Goal: Transaction & Acquisition: Download file/media

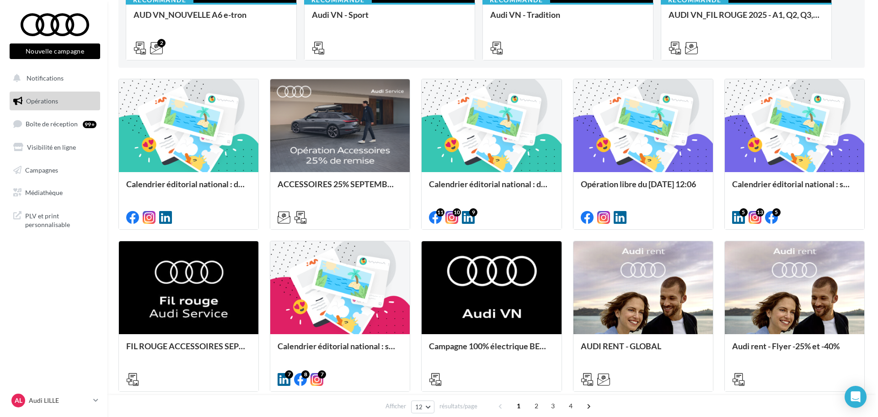
scroll to position [229, 0]
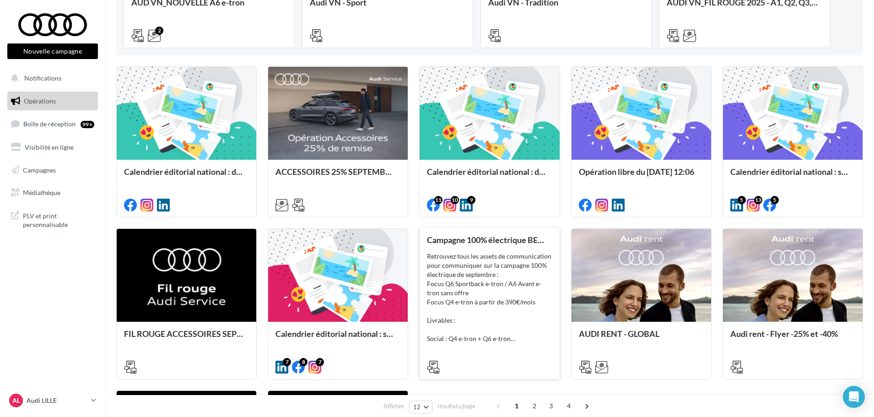
click at [516, 256] on div "Retrouvez tous les assets de communication pour communiquer sur la campagne 100…" at bounding box center [489, 297] width 125 height 91
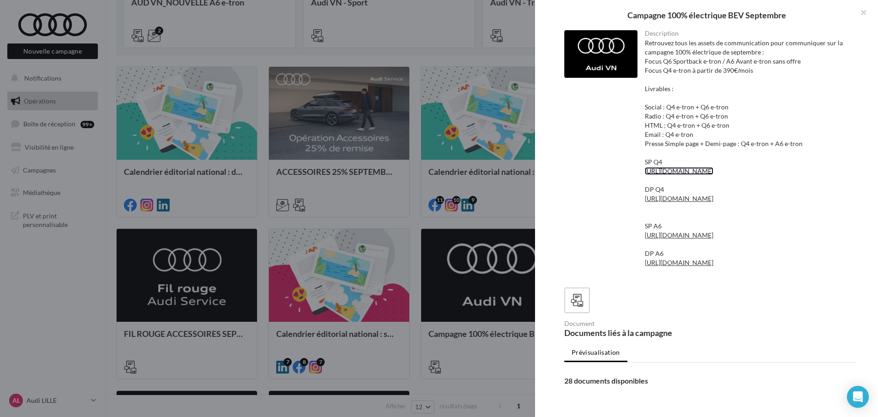
click at [671, 170] on link "[URL][DOMAIN_NAME]" at bounding box center [679, 171] width 69 height 8
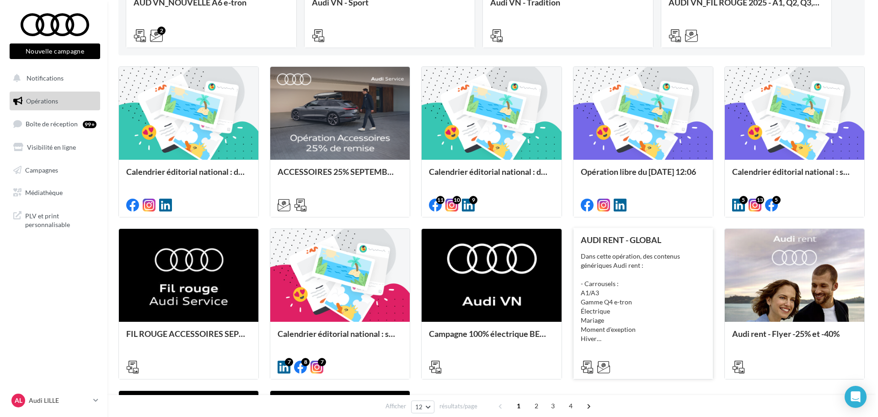
scroll to position [274, 0]
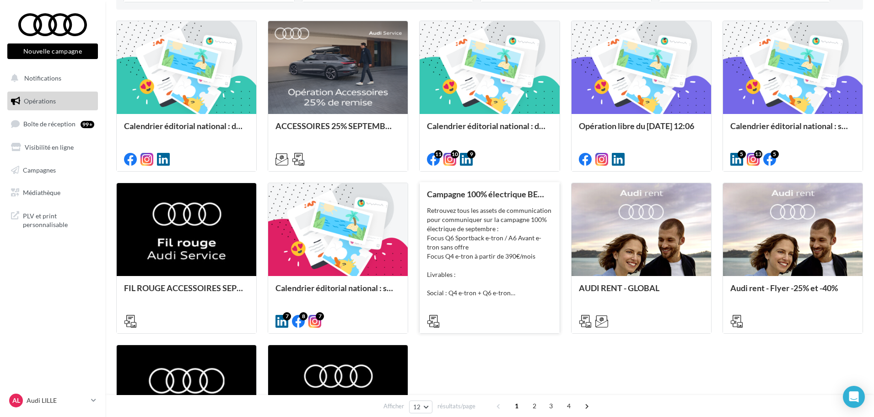
click at [519, 234] on div "Retrouvez tous les assets de communication pour communiquer sur la campagne 100…" at bounding box center [489, 251] width 125 height 91
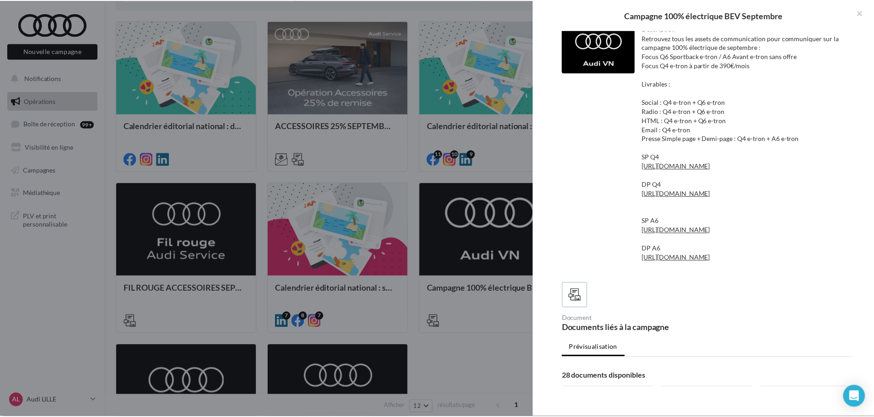
scroll to position [0, 0]
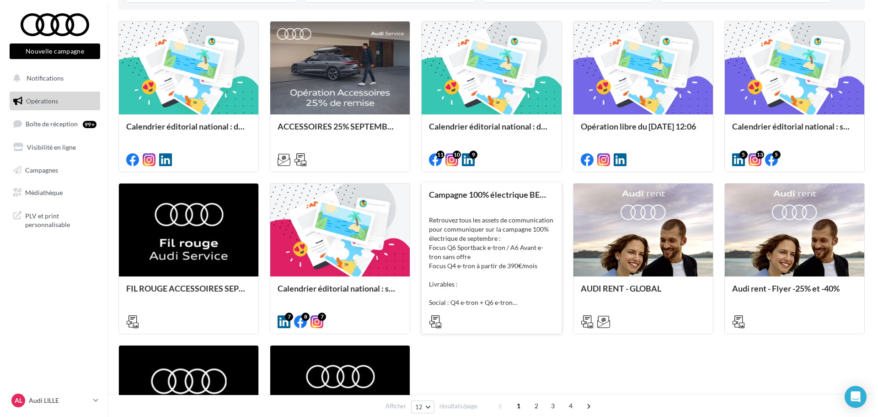
scroll to position [274, 0]
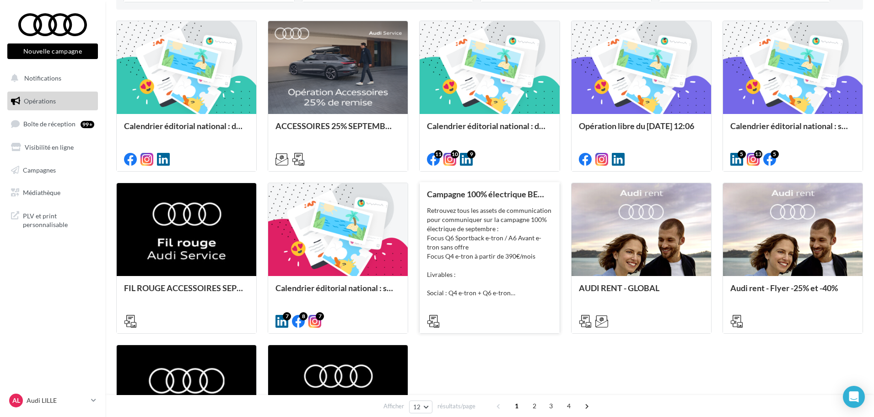
click at [506, 214] on div "Retrouvez tous les assets de communication pour communiquer sur la campagne 100…" at bounding box center [489, 251] width 125 height 91
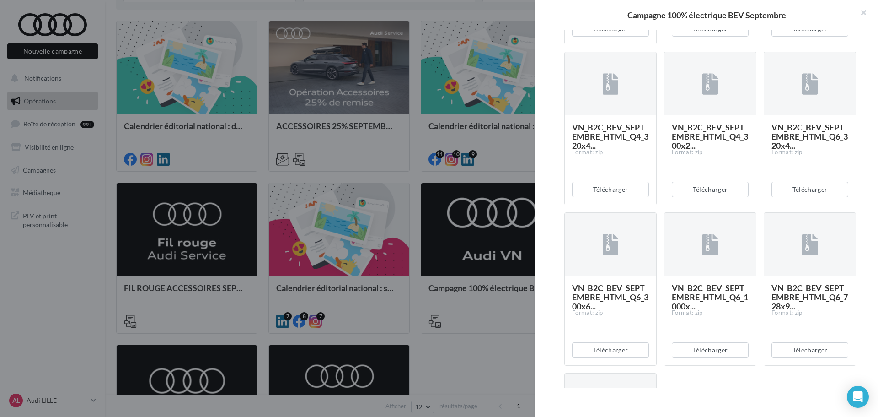
scroll to position [1690, 0]
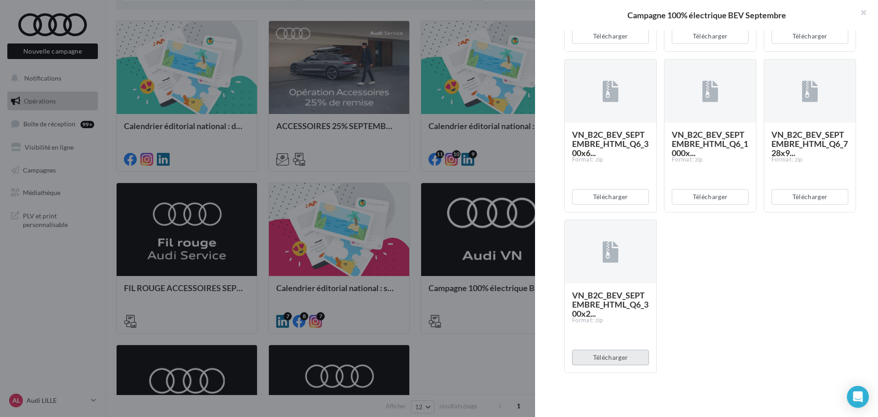
click at [617, 355] on button "Télécharger" at bounding box center [610, 357] width 77 height 16
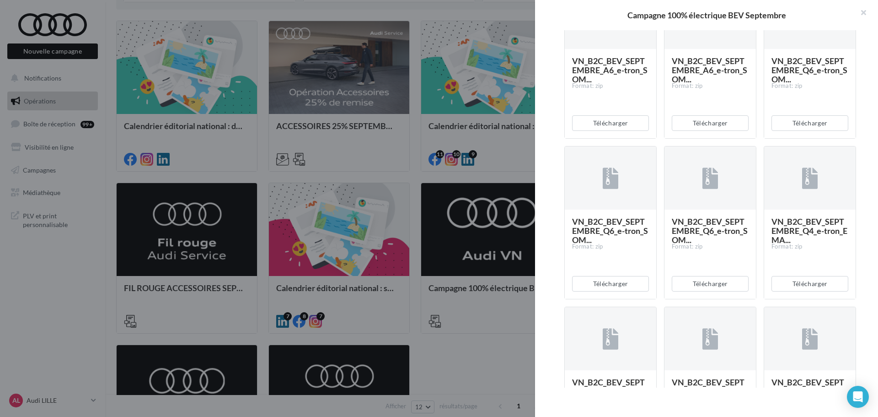
scroll to position [1004, 0]
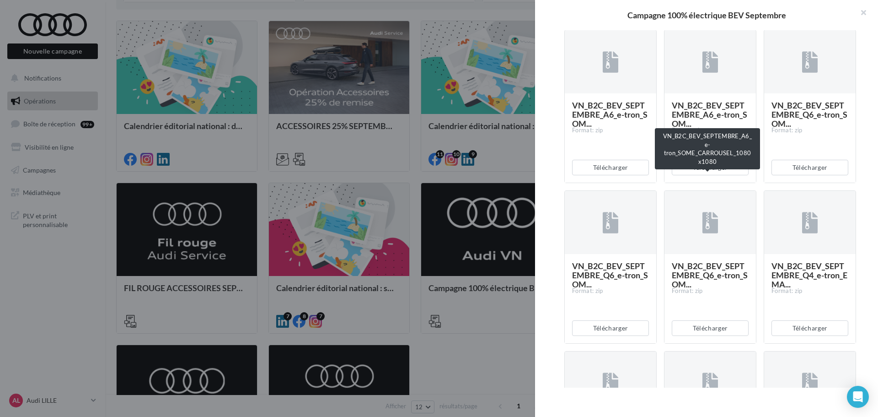
click at [699, 129] on span "VN_B2C_BEV_SEPTEMBRE_A6_e-tron_SOM..." at bounding box center [709, 114] width 75 height 28
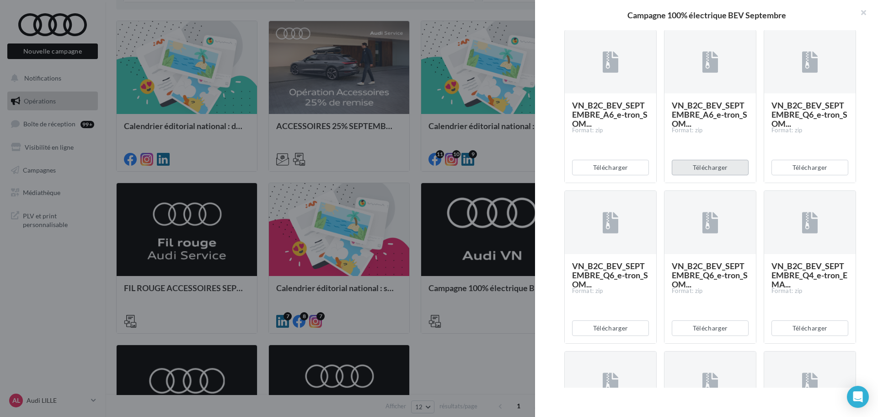
click at [708, 175] on button "Télécharger" at bounding box center [710, 168] width 77 height 16
click at [618, 174] on button "Télécharger" at bounding box center [610, 167] width 77 height 16
